Goal: Task Accomplishment & Management: Manage account settings

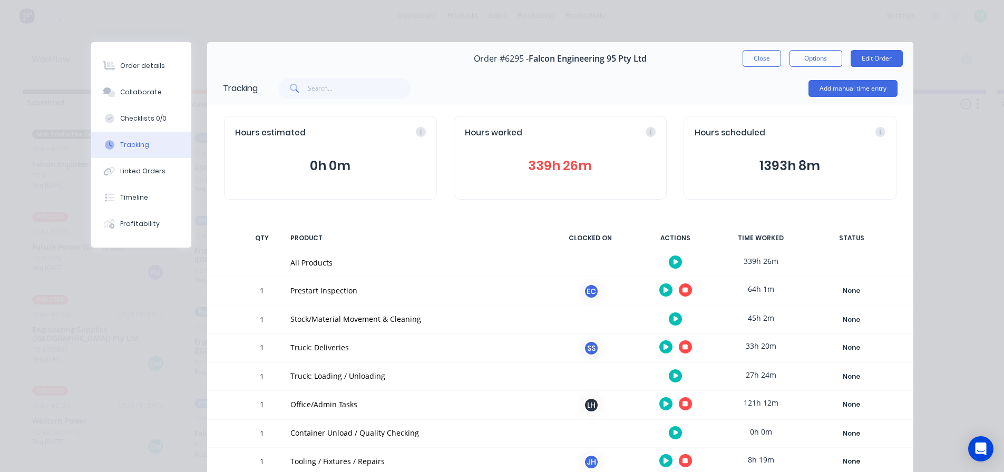
scroll to position [105, 0]
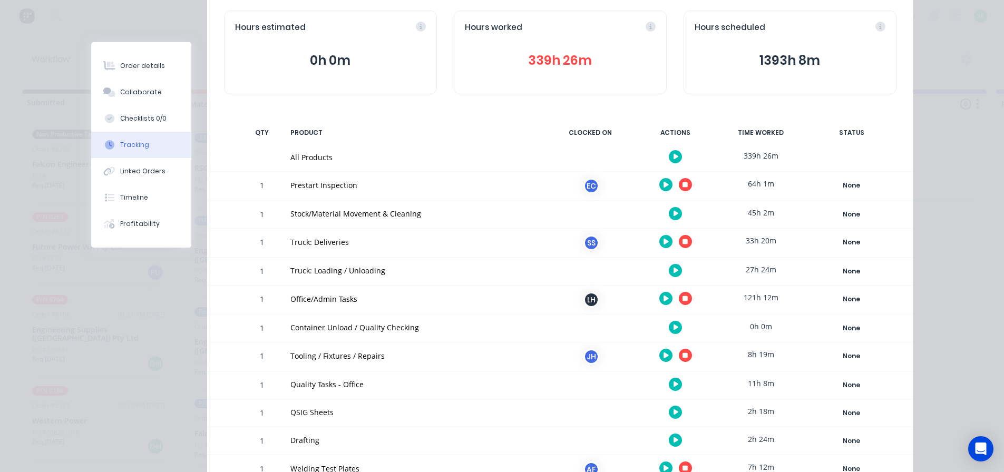
click at [683, 241] on icon "button" at bounding box center [685, 241] width 5 height 5
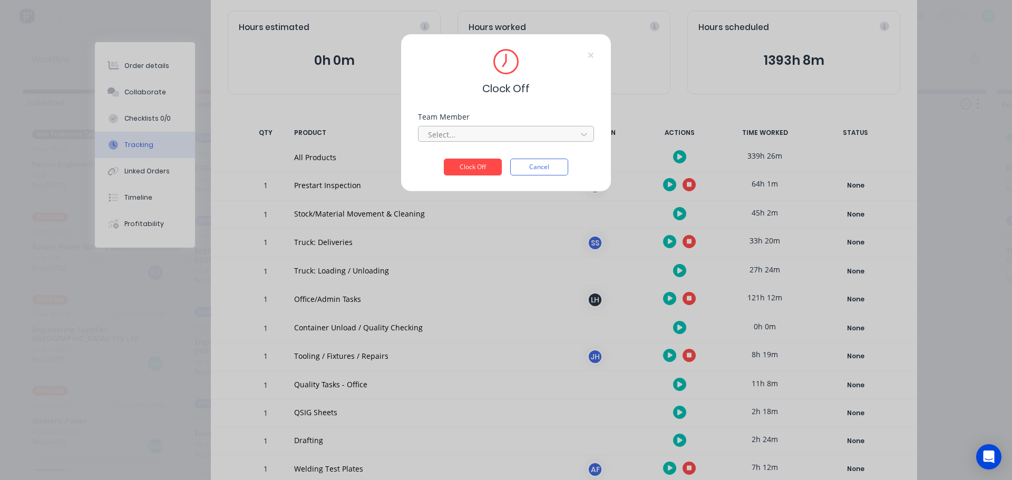
click at [524, 133] on div at bounding box center [499, 134] width 144 height 13
click at [482, 155] on div "[PERSON_NAME]" at bounding box center [506, 158] width 176 height 20
click at [479, 167] on button "Clock Off" at bounding box center [473, 167] width 58 height 17
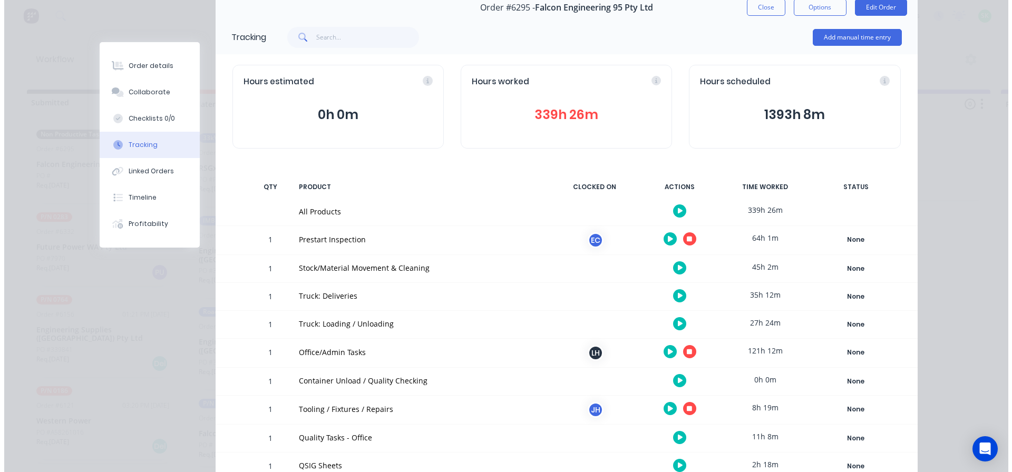
scroll to position [0, 0]
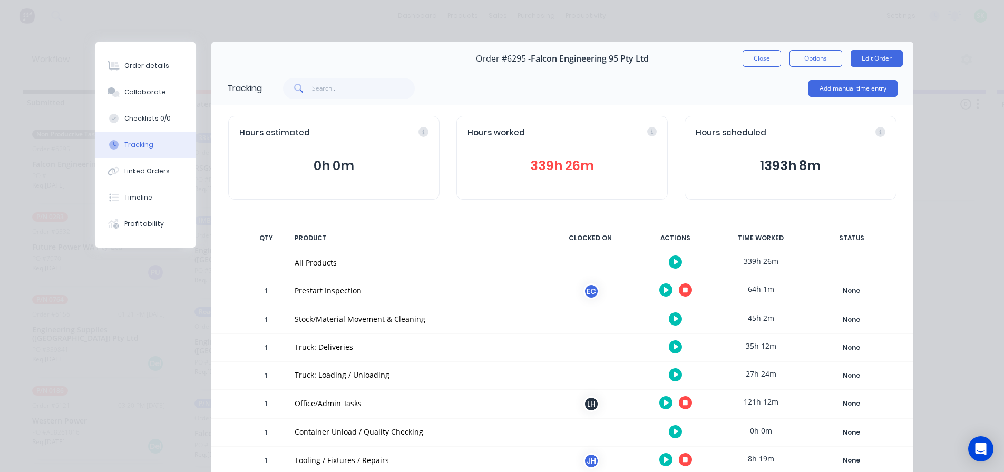
click at [752, 59] on button "Close" at bounding box center [762, 58] width 38 height 17
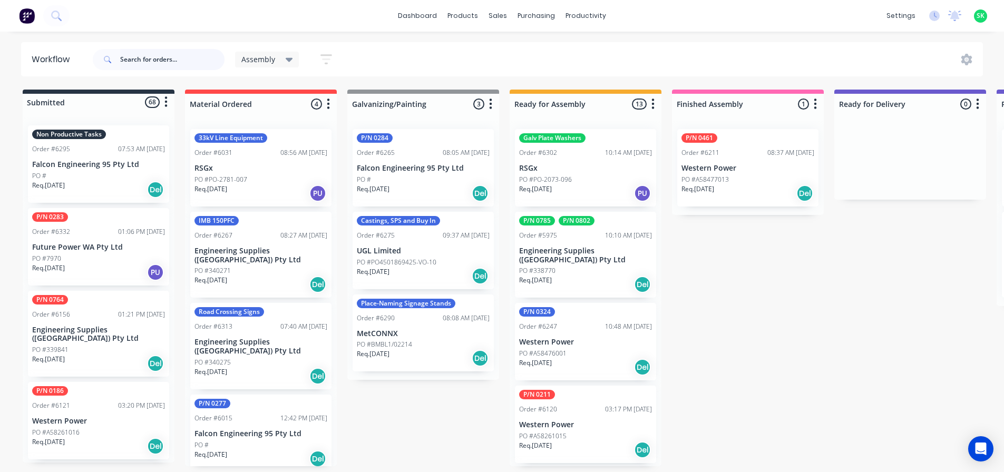
click at [151, 54] on input "text" at bounding box center [172, 59] width 104 height 21
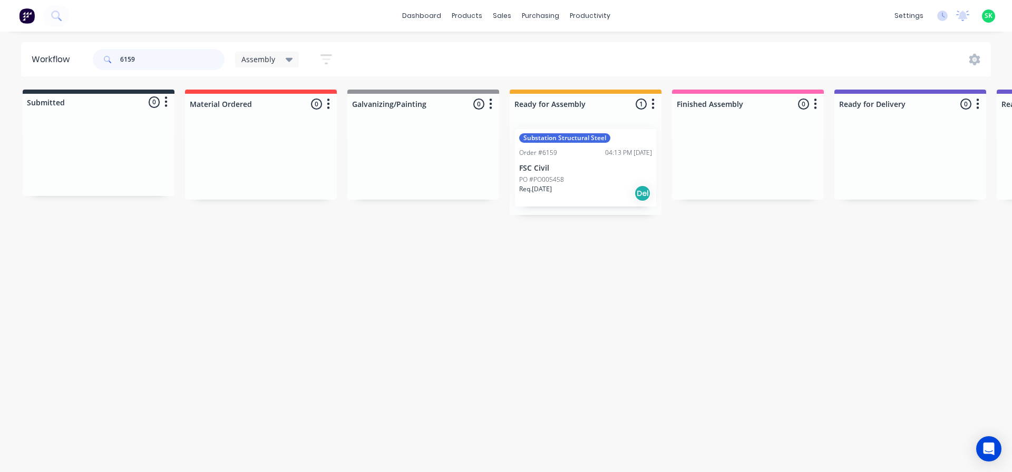
type input "6159"
click at [562, 161] on div "Substation Structural Steel Order #6159 04:13 PM [DATE] FSC Civil PO #PO005458 …" at bounding box center [585, 168] width 141 height 78
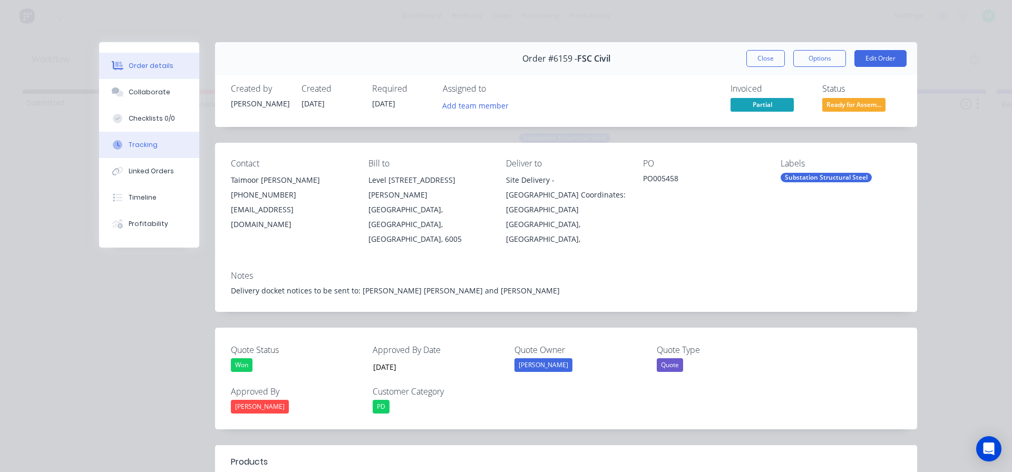
click at [133, 141] on div "Tracking" at bounding box center [143, 144] width 29 height 9
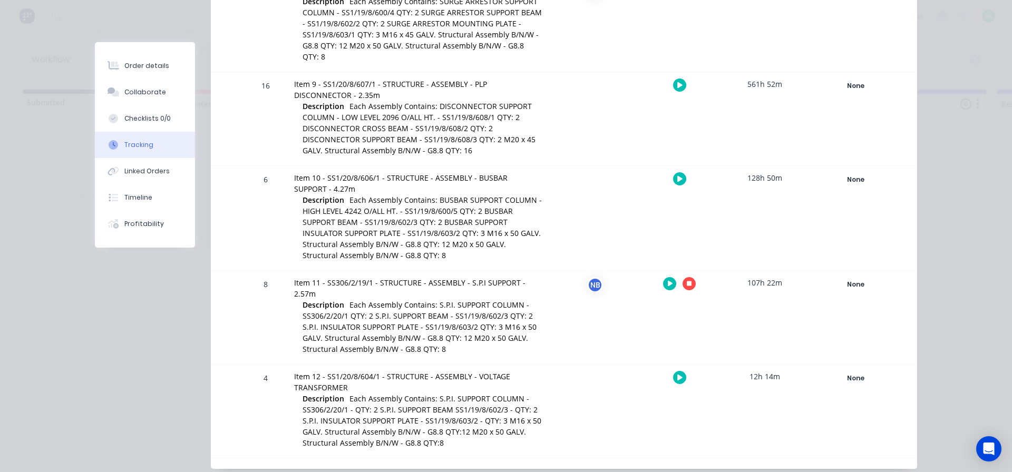
scroll to position [566, 0]
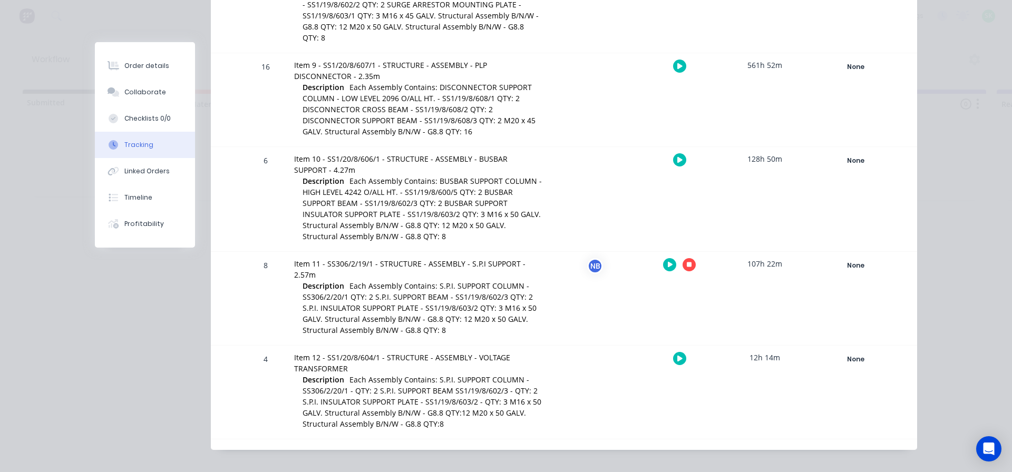
click at [668, 262] on icon "button" at bounding box center [670, 265] width 5 height 6
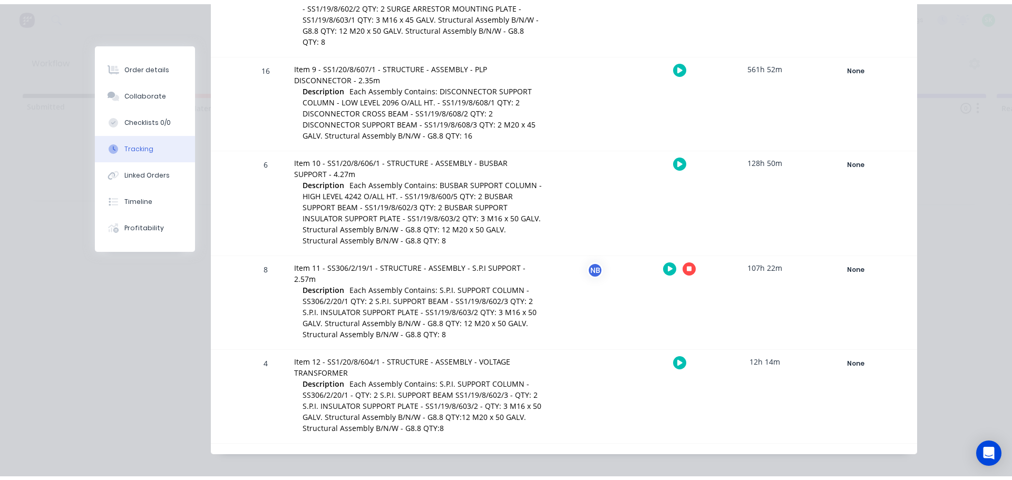
scroll to position [558, 0]
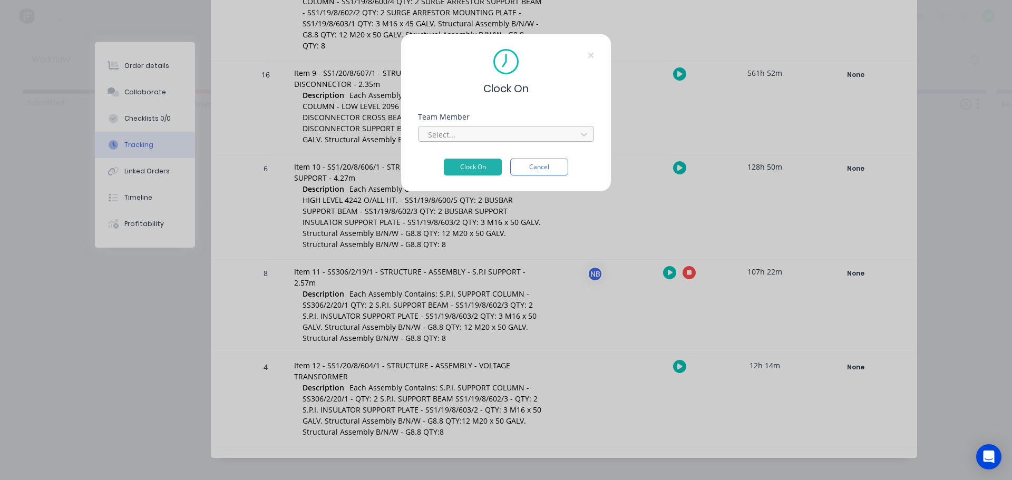
click at [540, 134] on div at bounding box center [499, 134] width 144 height 13
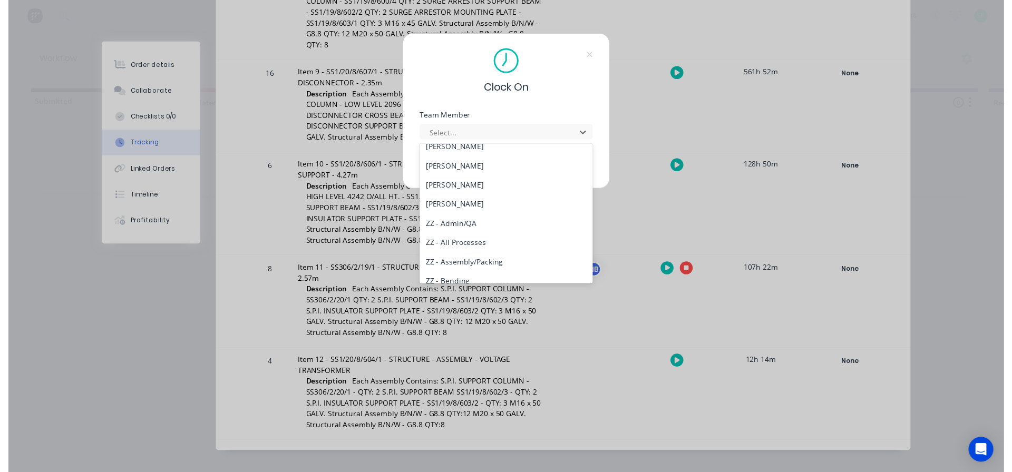
scroll to position [475, 0]
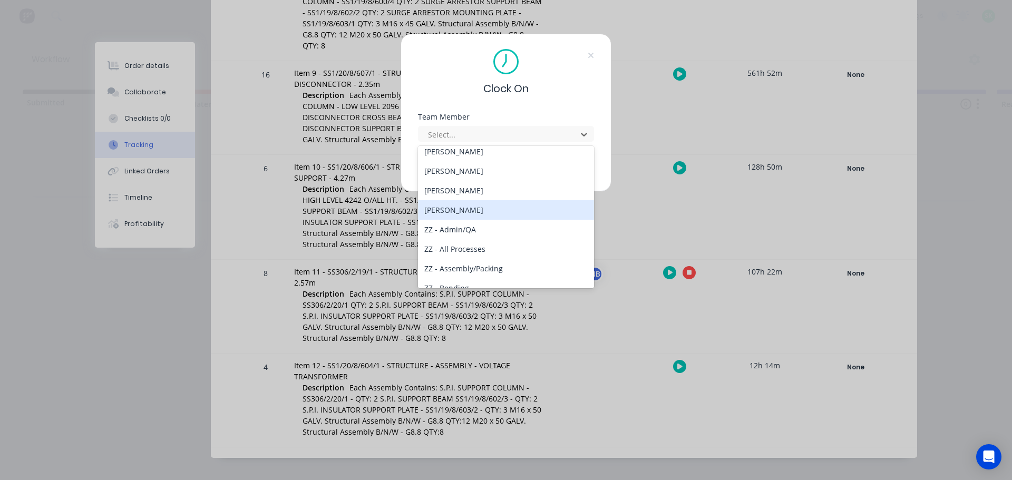
click at [500, 212] on div "[PERSON_NAME]" at bounding box center [506, 210] width 176 height 20
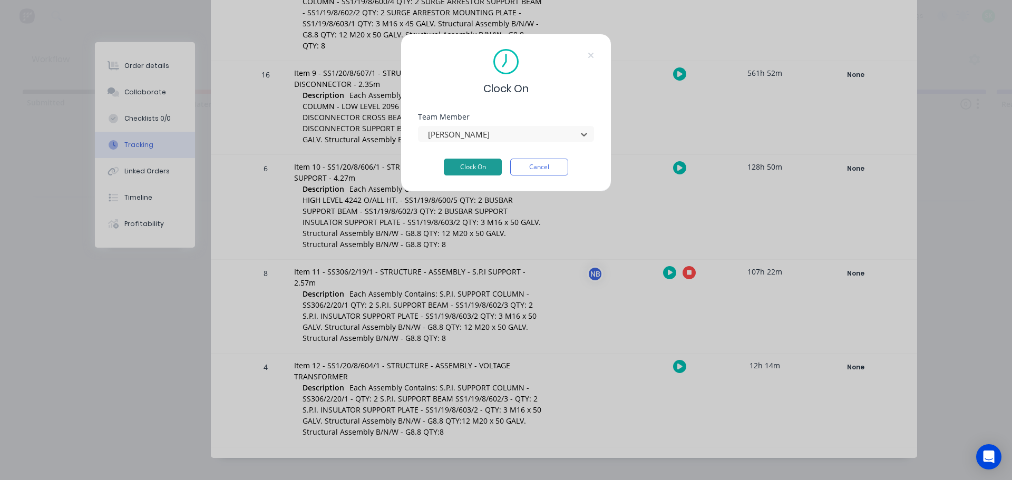
click at [486, 170] on button "Clock On" at bounding box center [473, 167] width 58 height 17
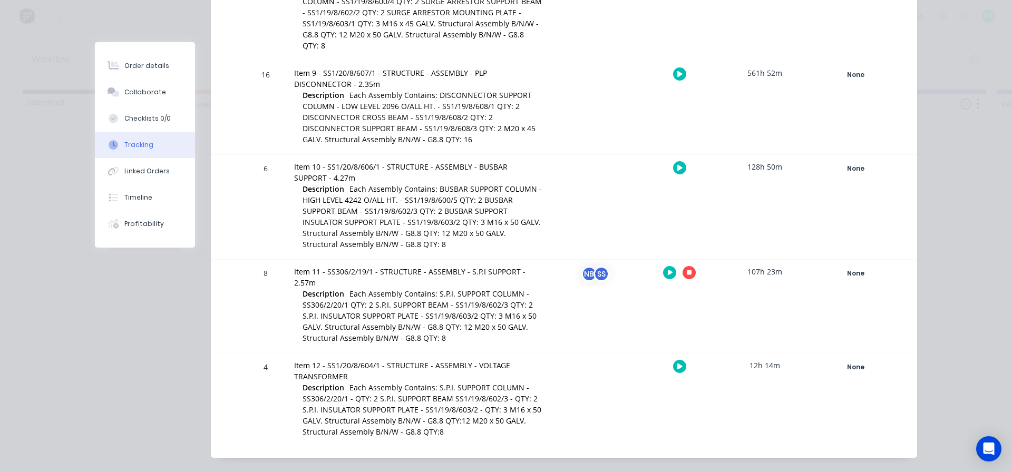
click at [687, 271] on icon "button" at bounding box center [689, 273] width 5 height 5
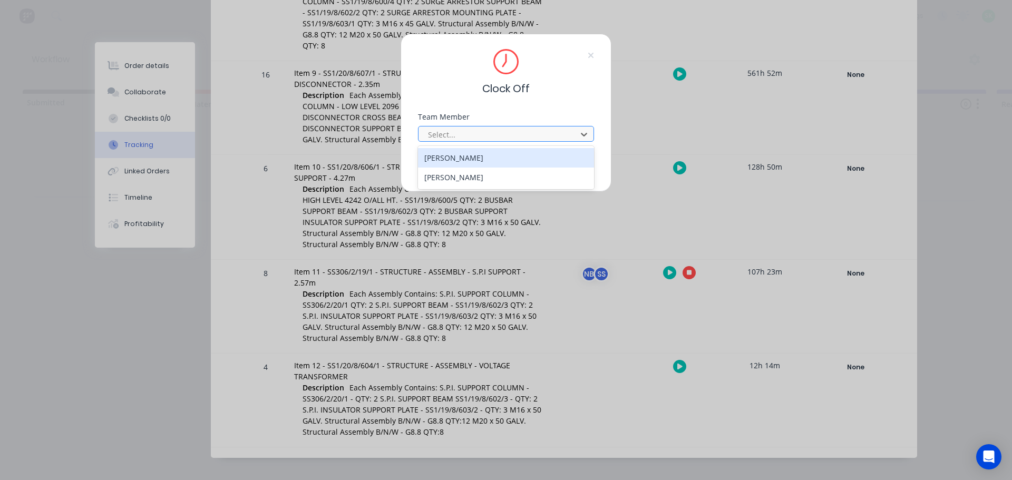
click at [543, 136] on div at bounding box center [499, 134] width 144 height 13
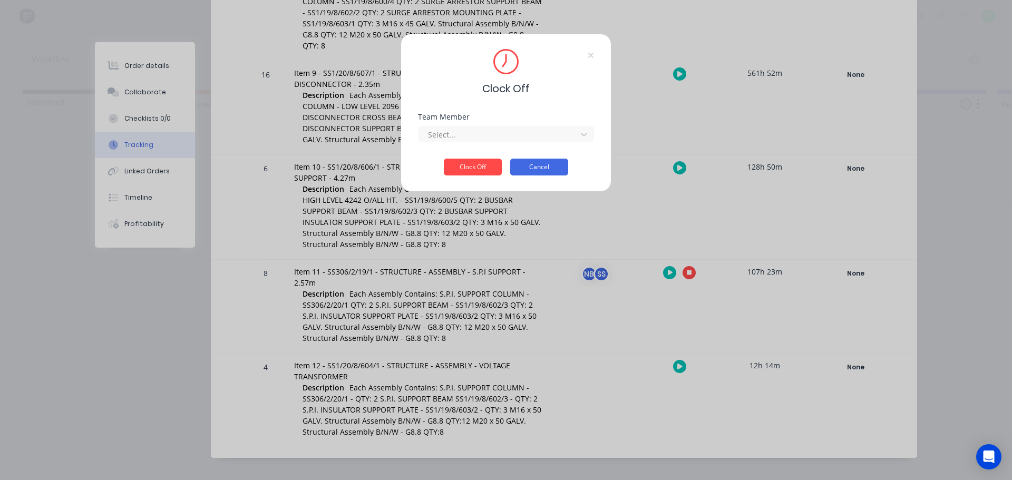
click at [547, 165] on button "Cancel" at bounding box center [539, 167] width 58 height 17
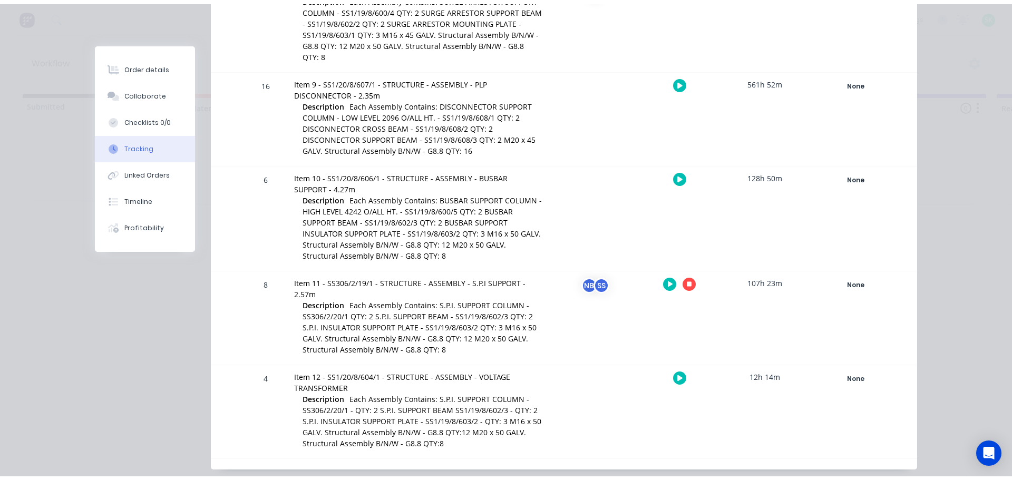
scroll to position [566, 0]
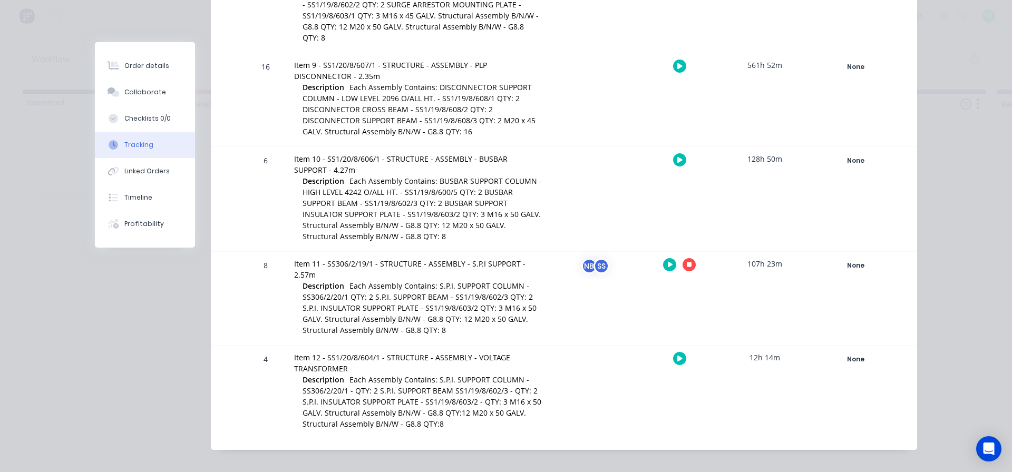
click at [670, 258] on button "button" at bounding box center [669, 264] width 13 height 13
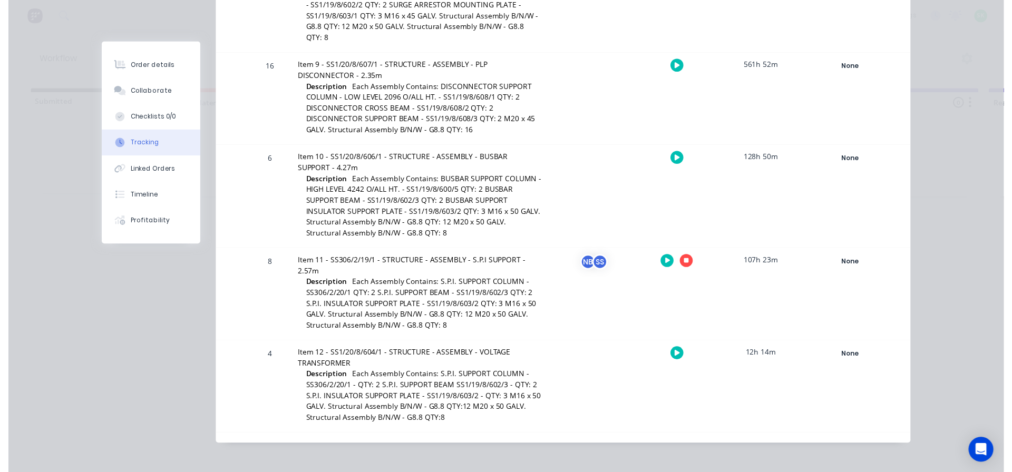
scroll to position [558, 0]
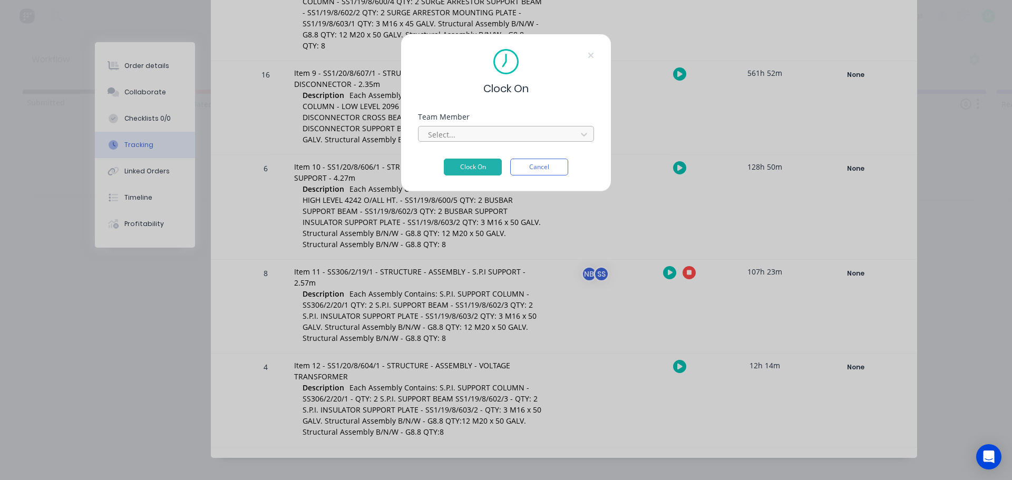
click at [478, 128] on div at bounding box center [499, 134] width 144 height 13
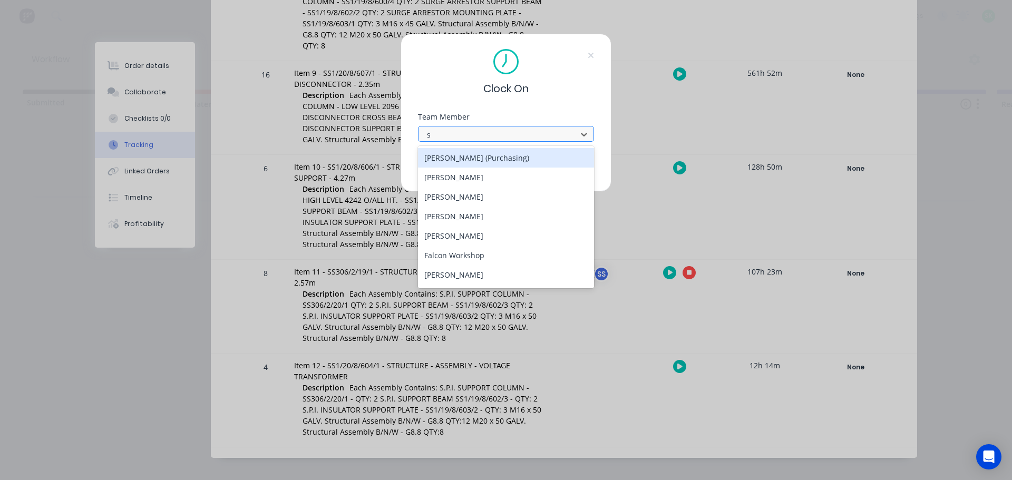
type input "st"
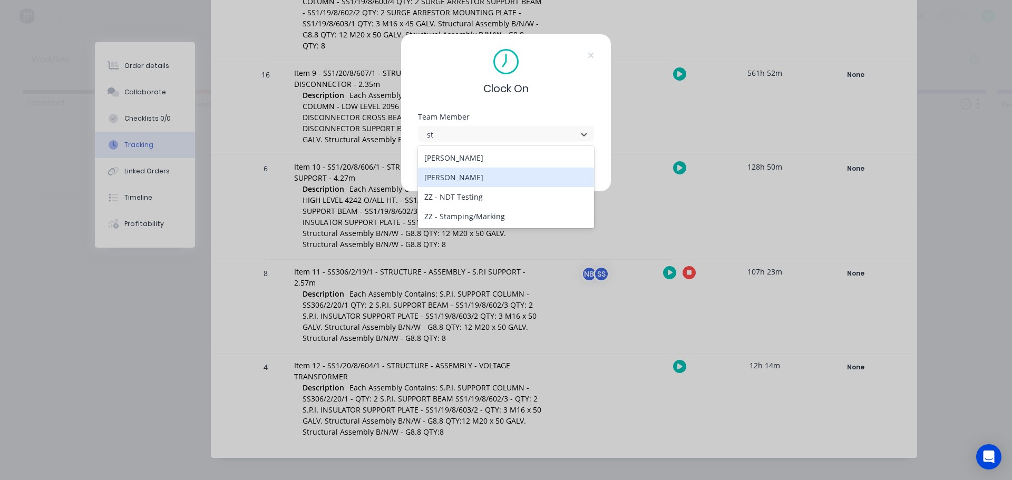
click at [470, 177] on div "[PERSON_NAME]" at bounding box center [506, 178] width 176 height 20
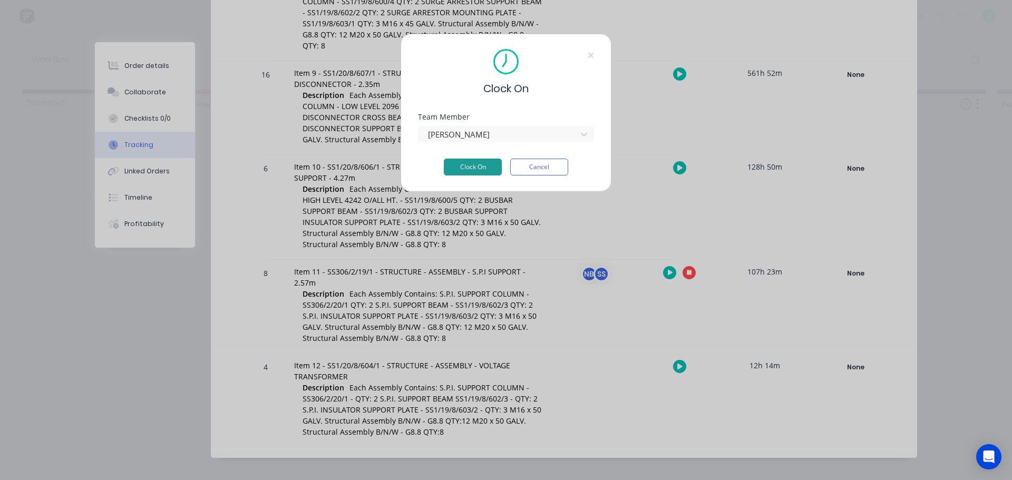
click at [480, 168] on button "Clock On" at bounding box center [473, 167] width 58 height 17
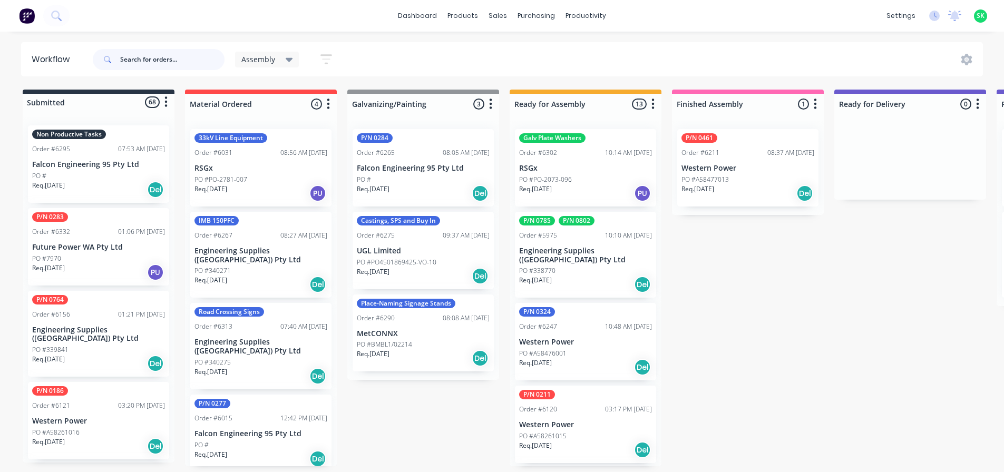
click at [153, 62] on input "text" at bounding box center [172, 59] width 104 height 21
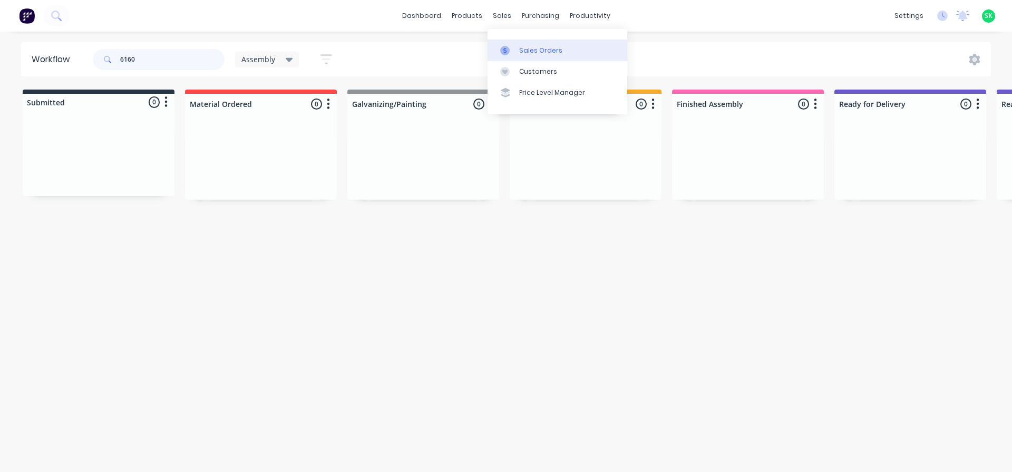
type input "6160"
click at [515, 54] on div at bounding box center [508, 50] width 16 height 9
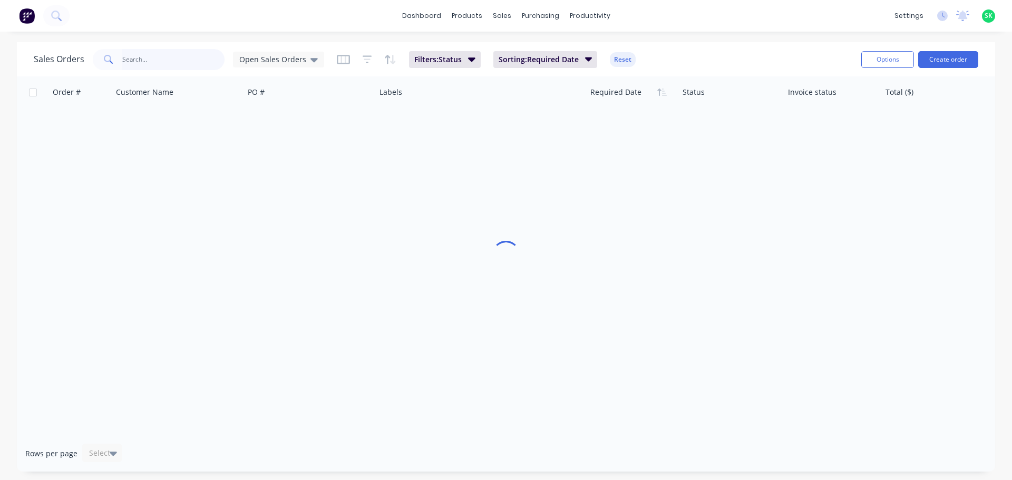
drag, startPoint x: 127, startPoint y: 60, endPoint x: 135, endPoint y: 60, distance: 7.9
click at [130, 60] on input "text" at bounding box center [173, 59] width 103 height 21
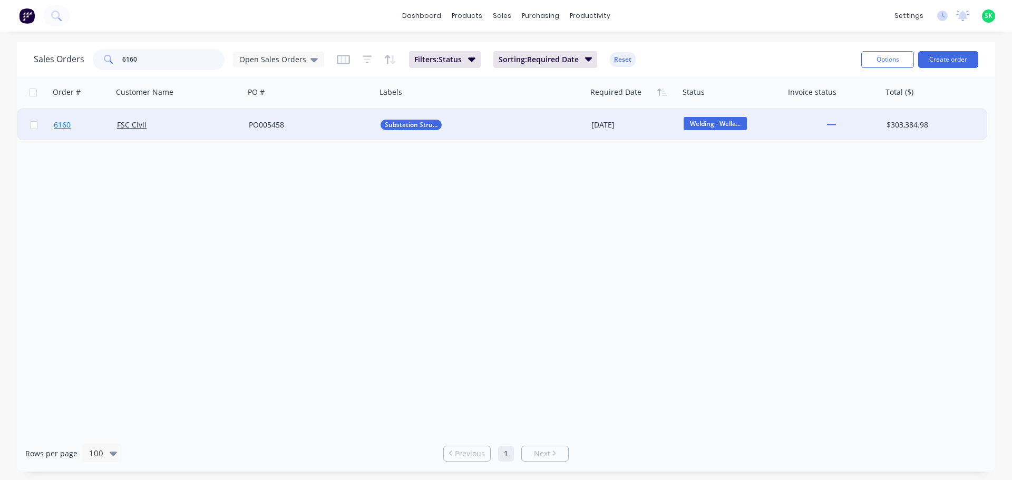
type input "6160"
click at [63, 126] on span "6160" at bounding box center [62, 125] width 17 height 11
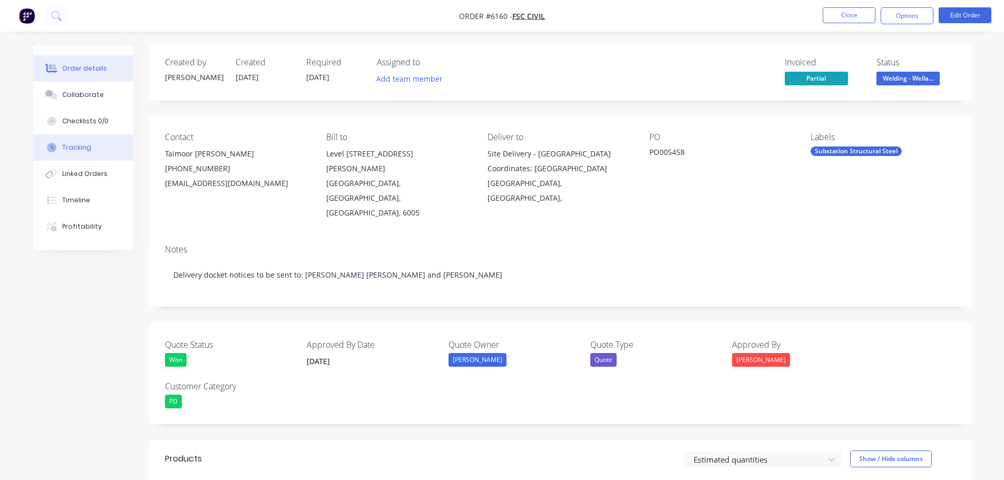
click at [74, 154] on button "Tracking" at bounding box center [83, 147] width 100 height 26
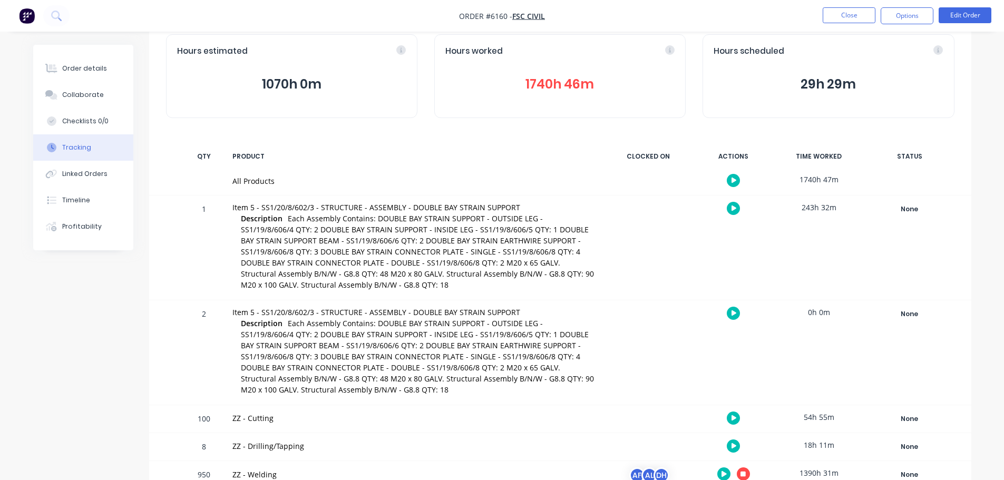
scroll to position [105, 0]
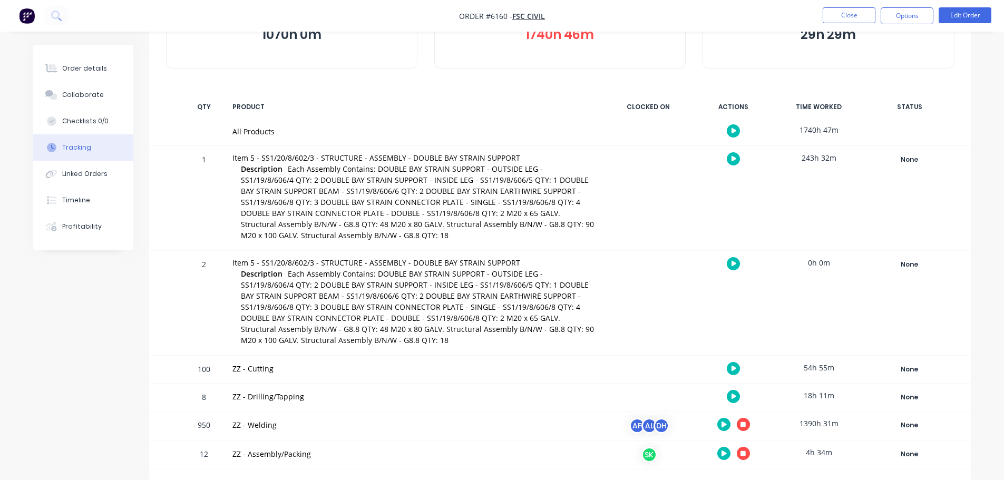
click at [741, 457] on icon "button" at bounding box center [743, 453] width 5 height 7
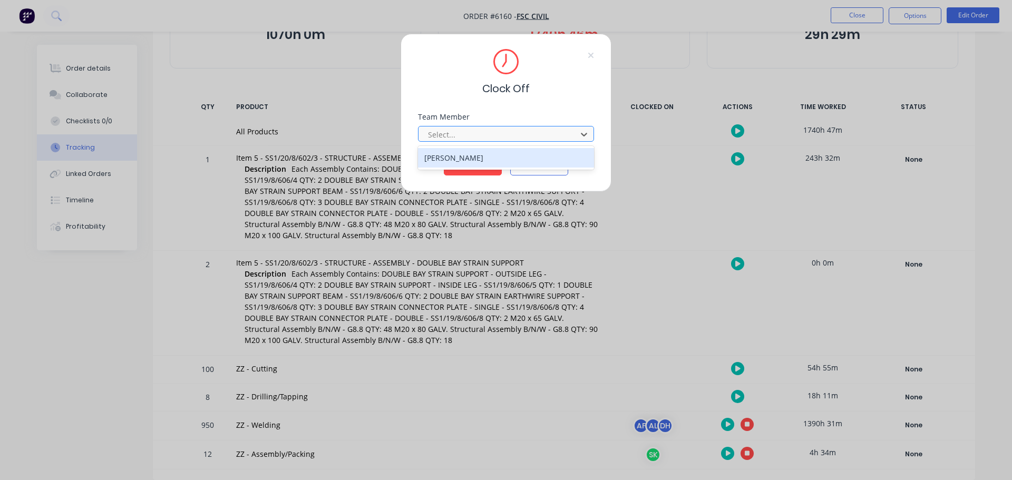
click at [520, 132] on div at bounding box center [499, 134] width 144 height 13
click at [475, 160] on div "[PERSON_NAME]" at bounding box center [506, 158] width 176 height 20
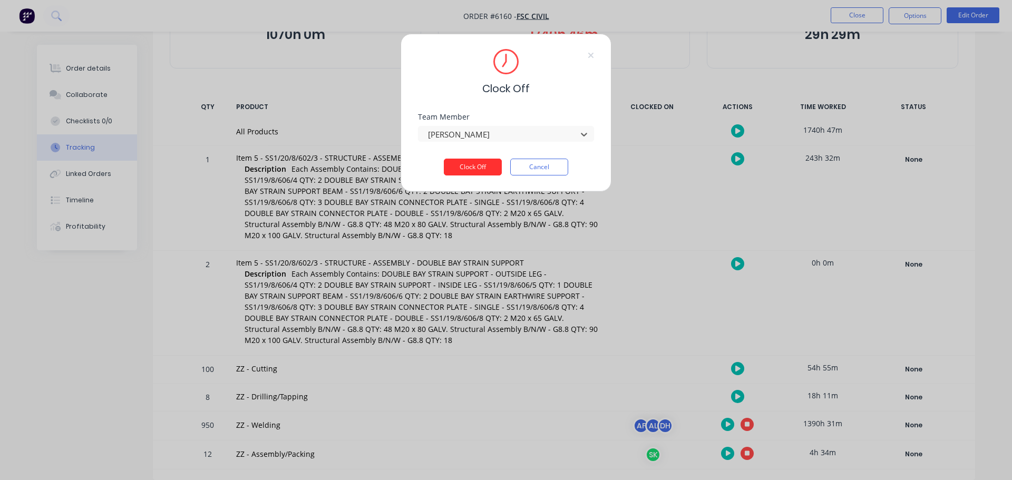
click at [475, 160] on button "Clock Off" at bounding box center [473, 167] width 58 height 17
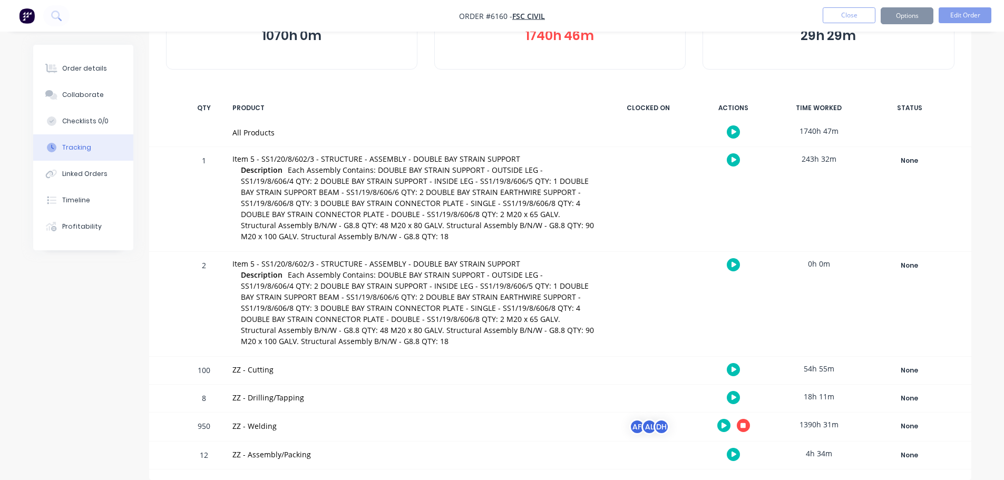
scroll to position [104, 0]
